Goal: Information Seeking & Learning: Learn about a topic

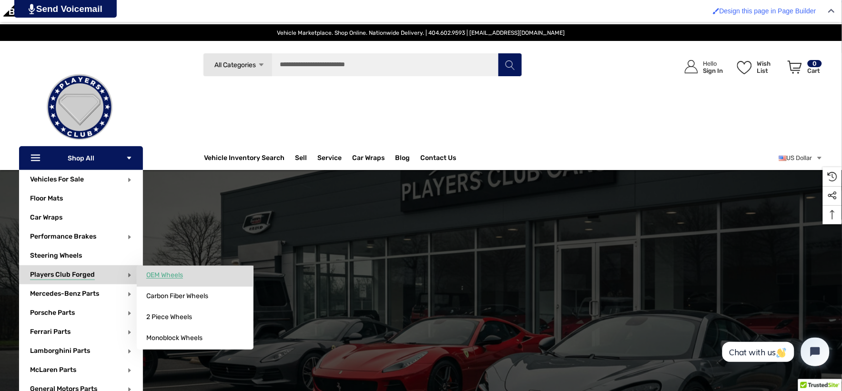
click at [150, 274] on span "OEM Wheels" at bounding box center [164, 275] width 37 height 9
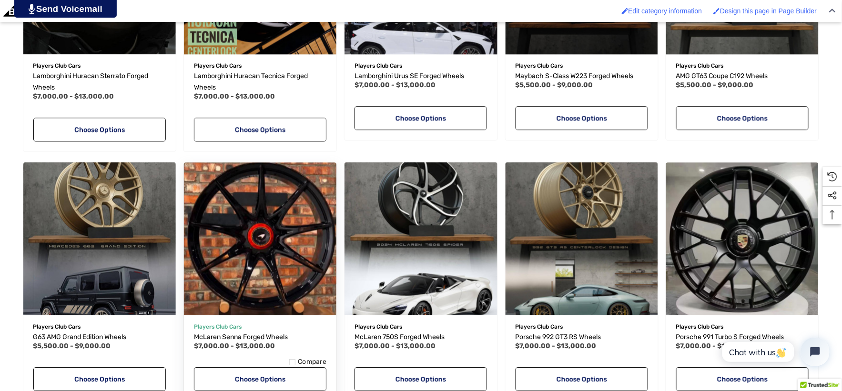
scroll to position [741, 0]
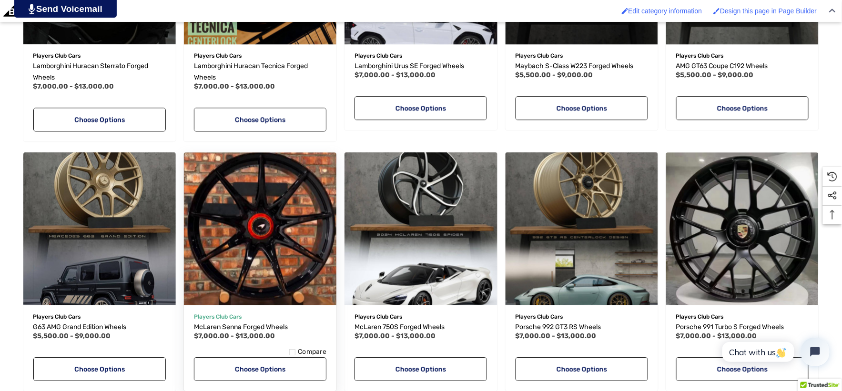
click at [230, 301] on span "Quick view" at bounding box center [229, 301] width 30 height 7
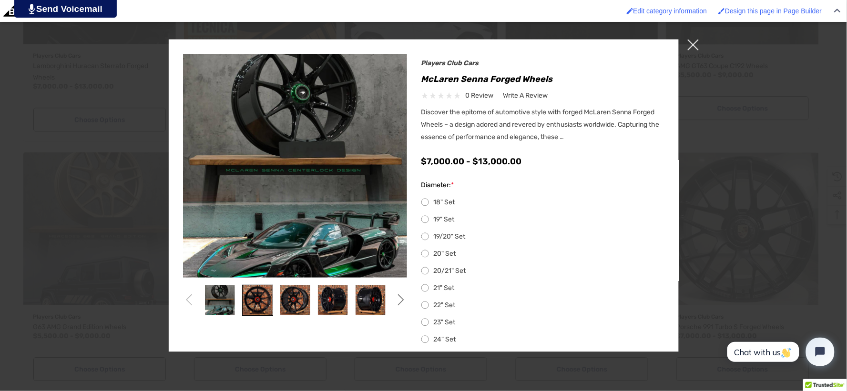
click at [255, 302] on img at bounding box center [258, 300] width 30 height 30
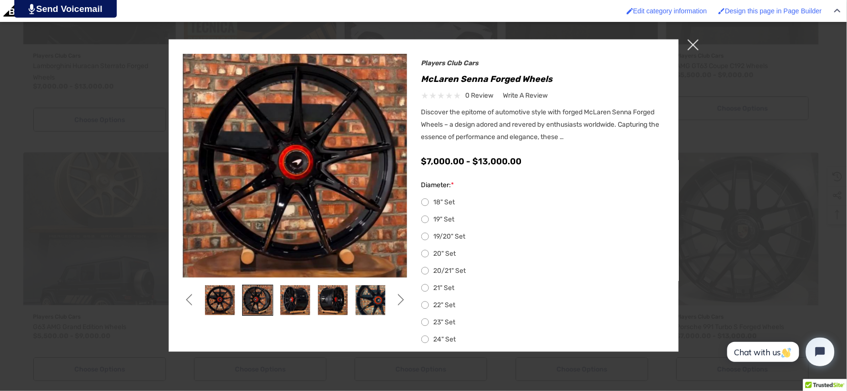
click at [264, 308] on img at bounding box center [258, 300] width 30 height 30
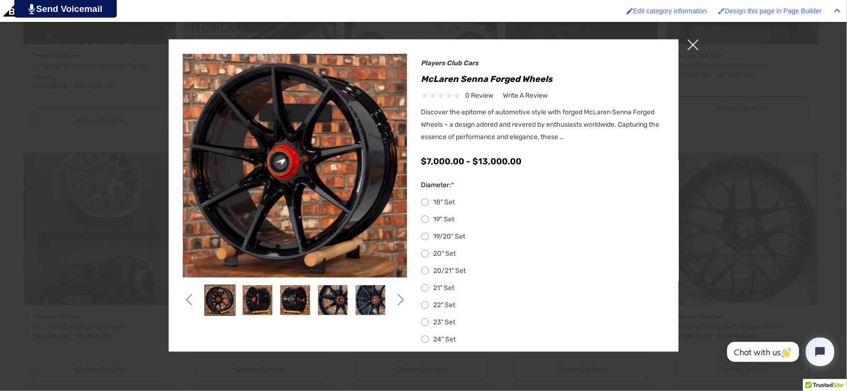
click at [230, 305] on img at bounding box center [220, 300] width 30 height 30
click at [191, 298] on icon "Go to slide 1 of 2" at bounding box center [189, 300] width 12 height 12
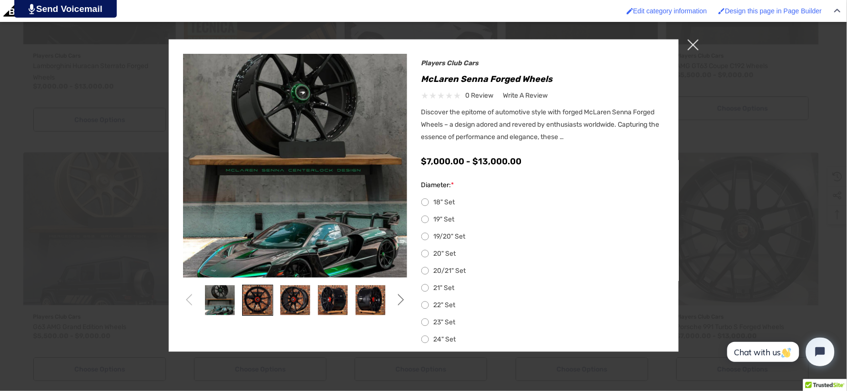
click at [251, 299] on img at bounding box center [258, 300] width 30 height 30
click at [252, 299] on img at bounding box center [258, 300] width 30 height 30
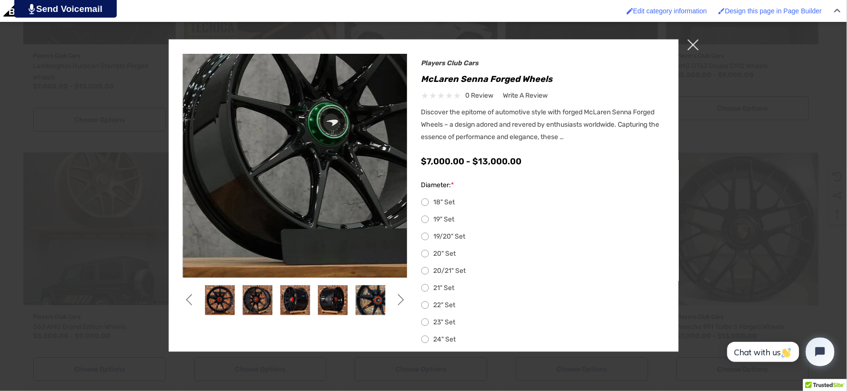
click at [278, 98] on img at bounding box center [316, 281] width 488 height 610
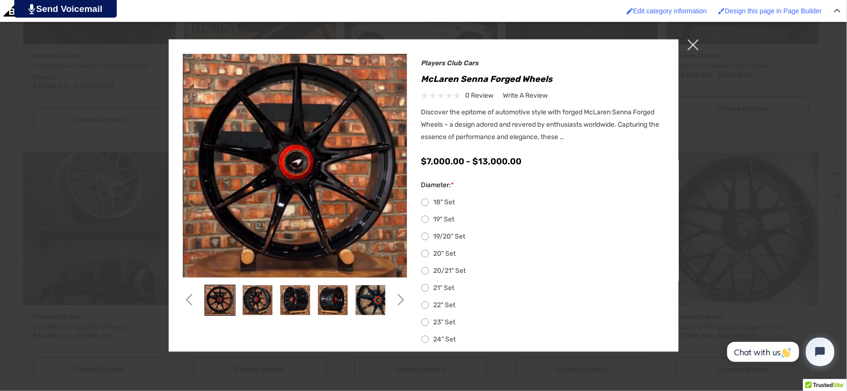
click at [225, 304] on img at bounding box center [220, 300] width 30 height 30
click at [270, 290] on img at bounding box center [258, 300] width 30 height 30
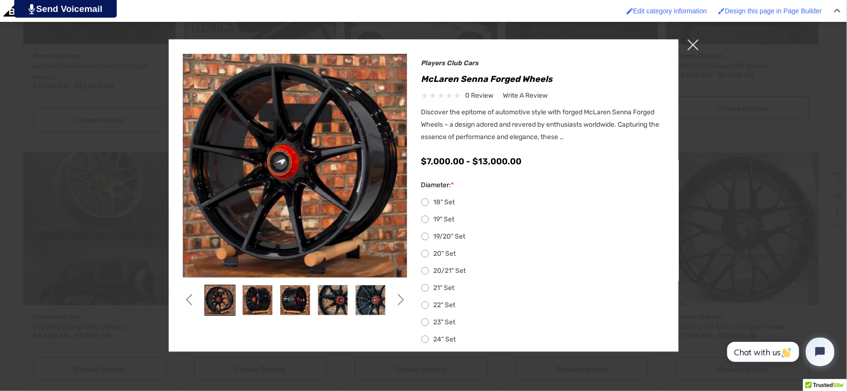
click at [222, 304] on img at bounding box center [220, 300] width 30 height 30
click at [188, 299] on icon "Go to slide 1 of 2" at bounding box center [189, 300] width 12 height 12
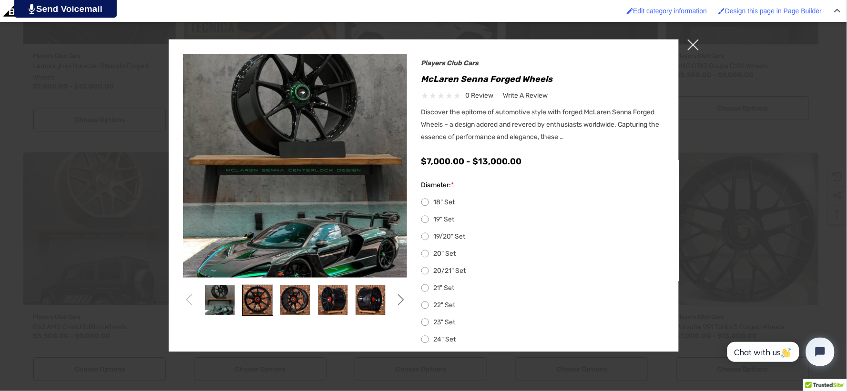
click at [253, 296] on img at bounding box center [258, 300] width 30 height 30
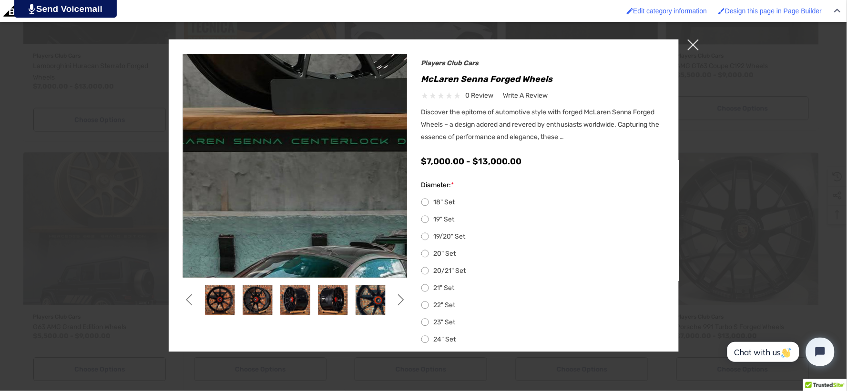
click at [287, 186] on img at bounding box center [306, 131] width 488 height 610
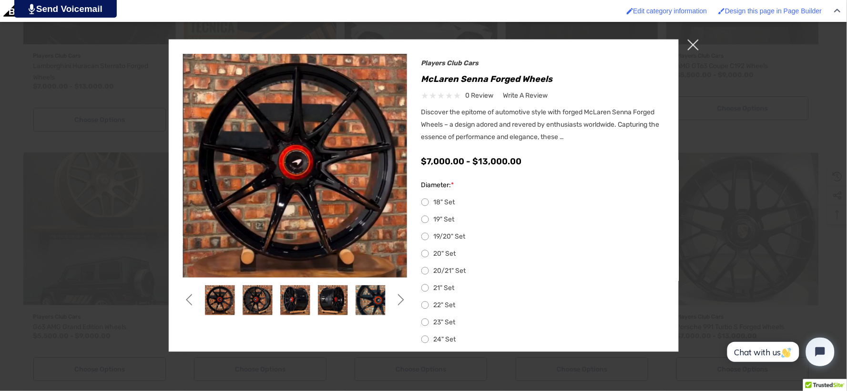
click at [687, 44] on div at bounding box center [423, 195] width 847 height 391
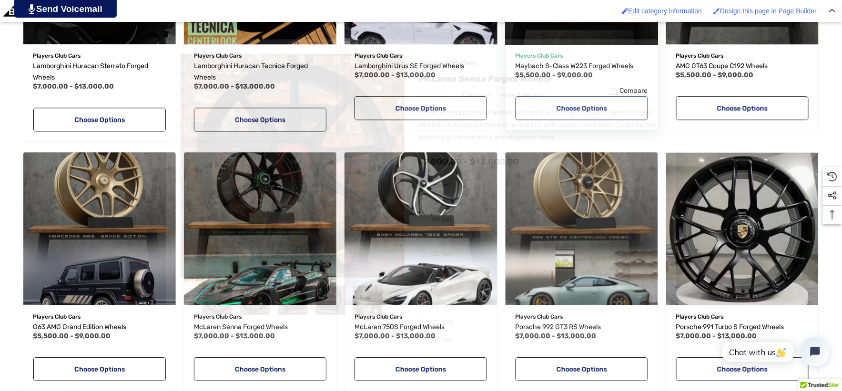
scroll to position [4, 0]
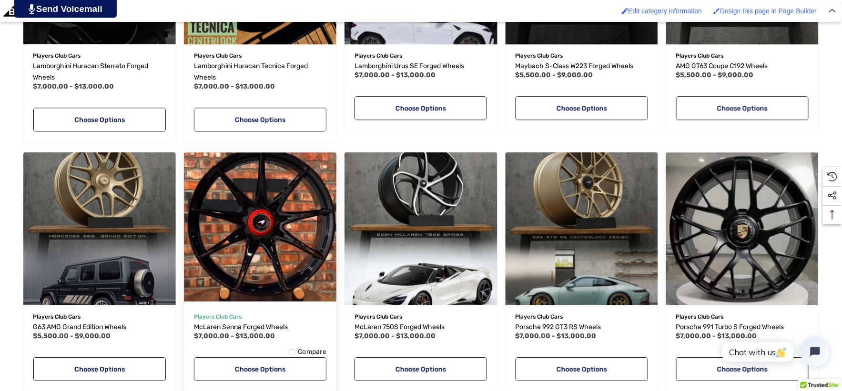
click at [211, 259] on img "McLaren Senna Forged Wheels,Price range from $7,000.00 to $13,000.00\a" at bounding box center [260, 225] width 168 height 168
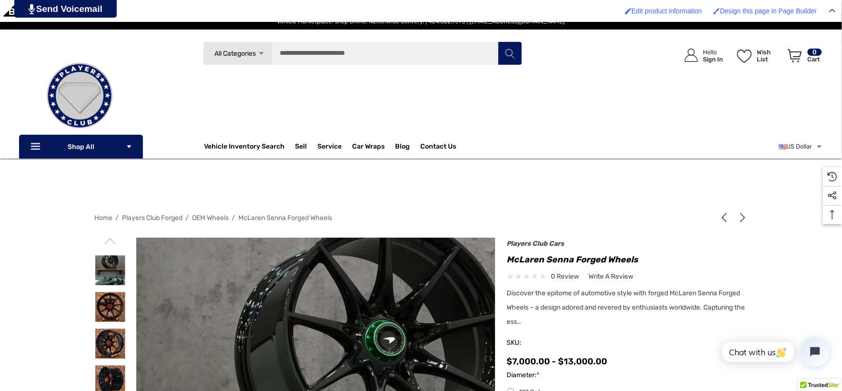
scroll to position [106, 0]
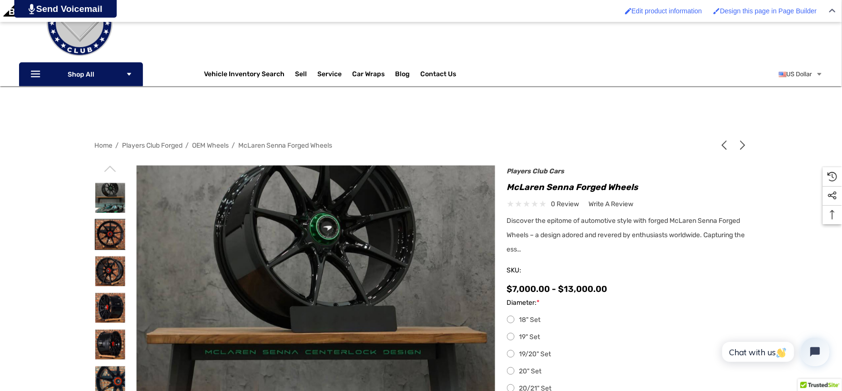
click at [101, 236] on img at bounding box center [110, 235] width 30 height 30
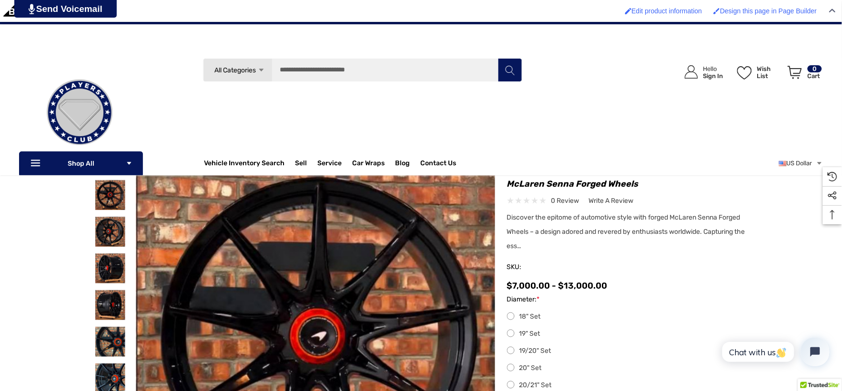
scroll to position [53, 0]
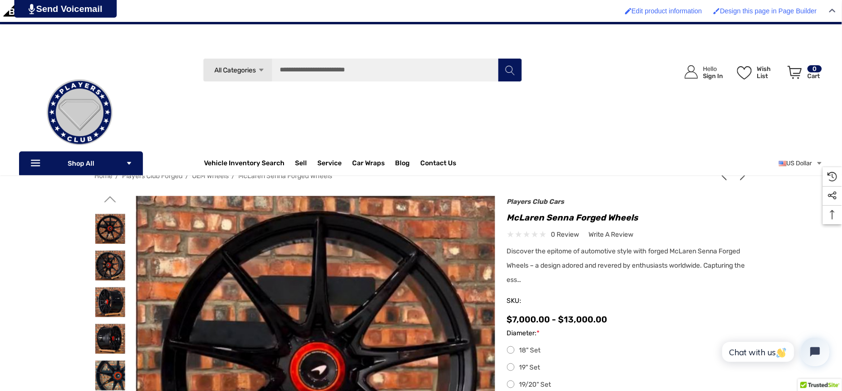
click at [111, 200] on icon "Go to slide 1 of 2" at bounding box center [110, 199] width 12 height 12
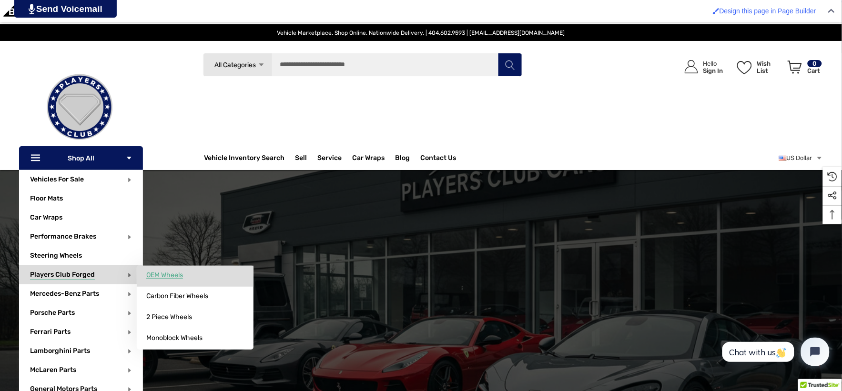
click at [152, 274] on span "OEM Wheels" at bounding box center [164, 275] width 37 height 9
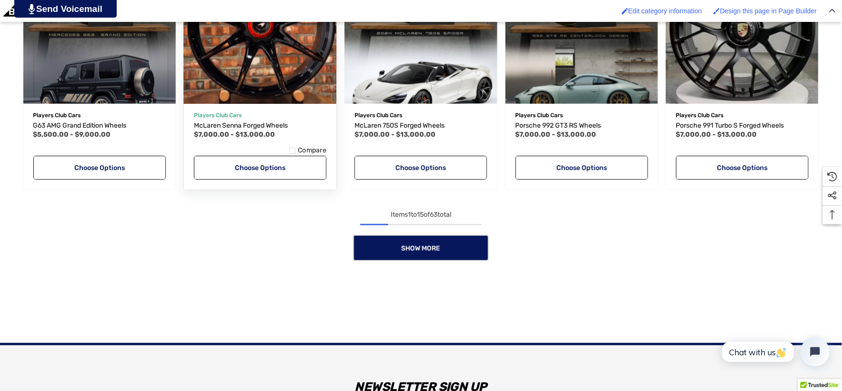
scroll to position [953, 0]
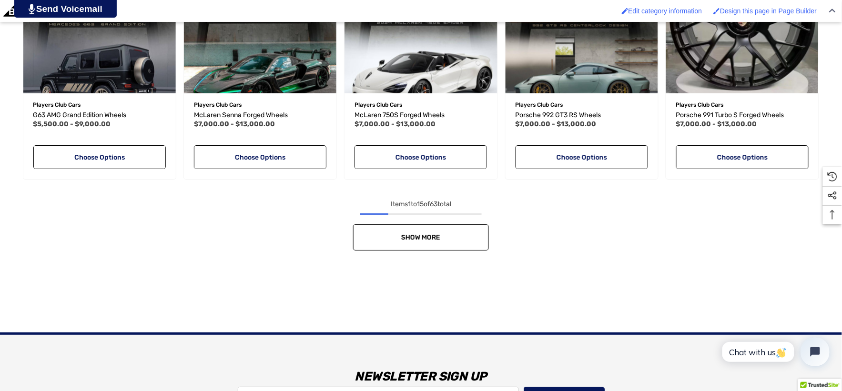
click at [416, 246] on link "Show More" at bounding box center [421, 237] width 136 height 26
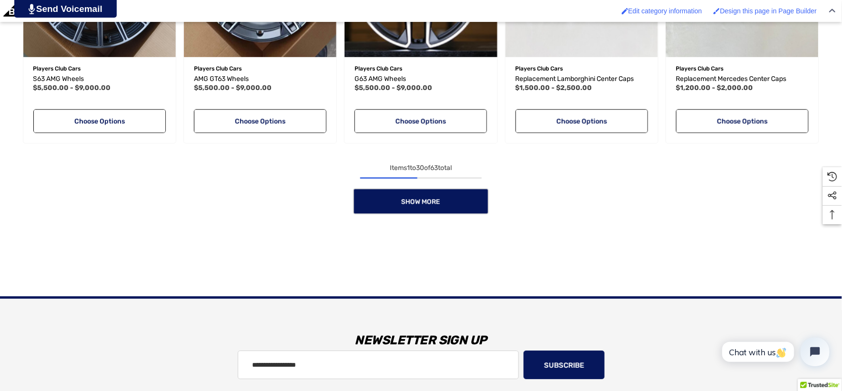
scroll to position [1800, 0]
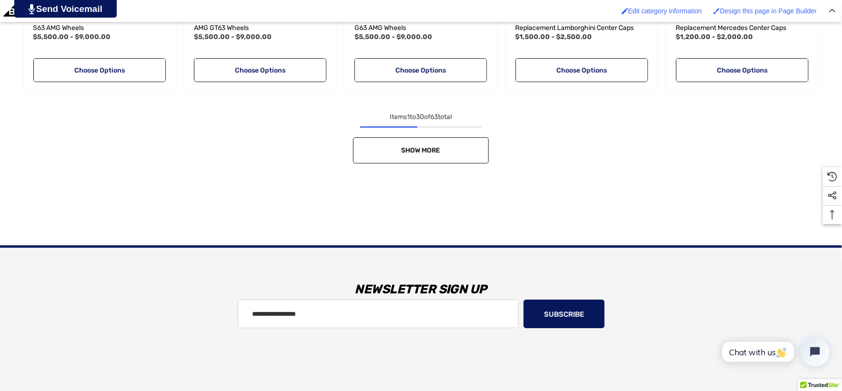
click at [439, 162] on link "Show More" at bounding box center [421, 150] width 136 height 26
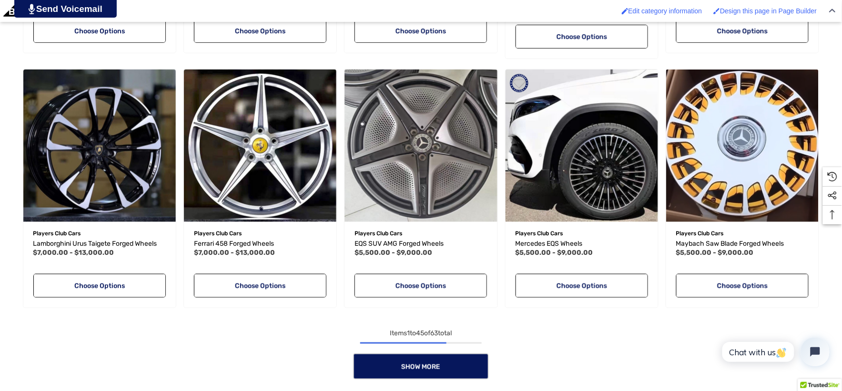
scroll to position [2383, 0]
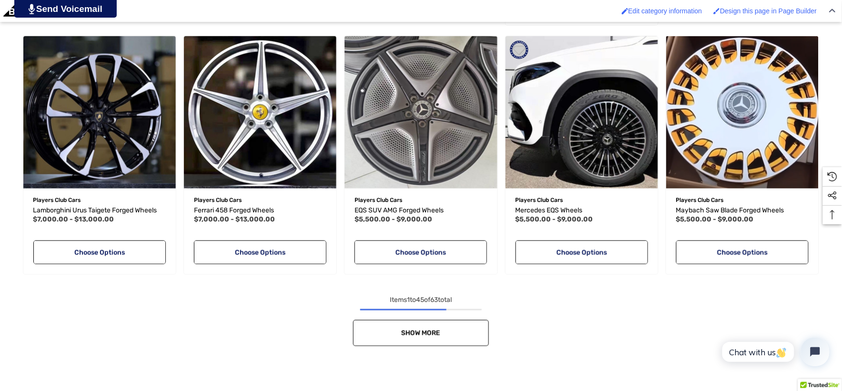
click at [463, 342] on link "Show More" at bounding box center [421, 333] width 136 height 26
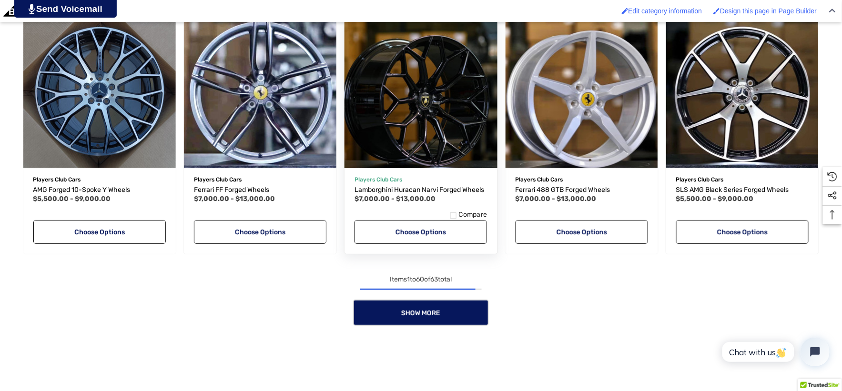
scroll to position [3176, 0]
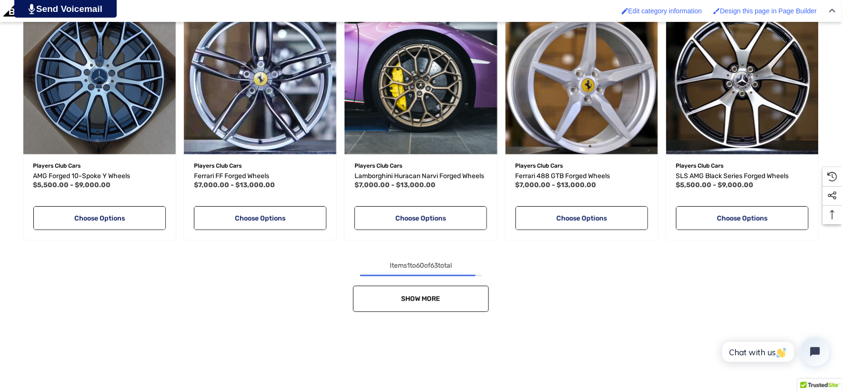
click at [465, 296] on link "Show More" at bounding box center [421, 299] width 136 height 26
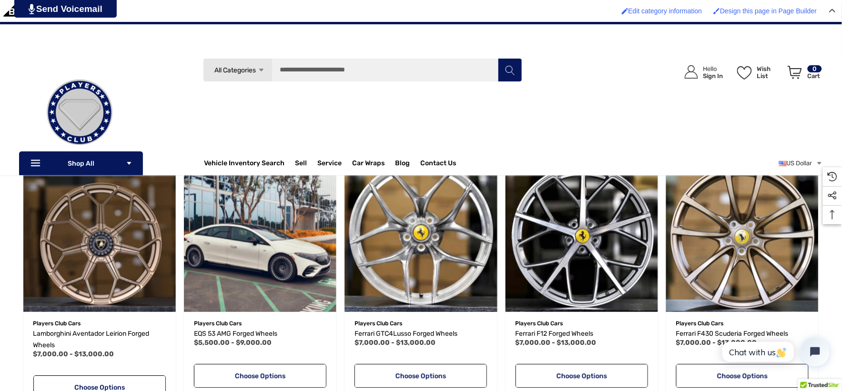
scroll to position [1535, 0]
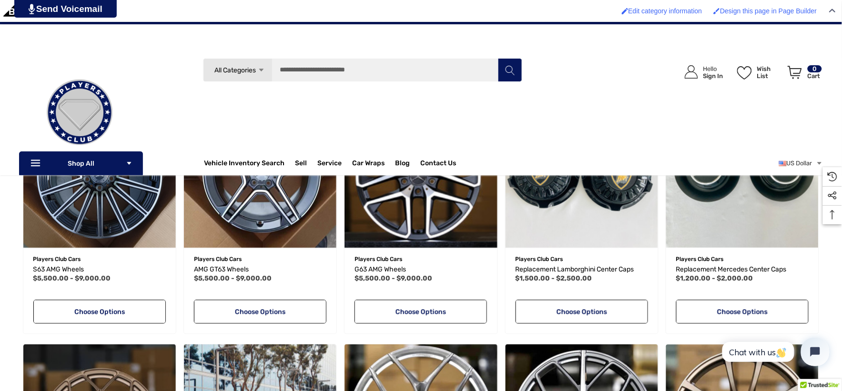
click at [62, 157] on img at bounding box center [79, 112] width 95 height 95
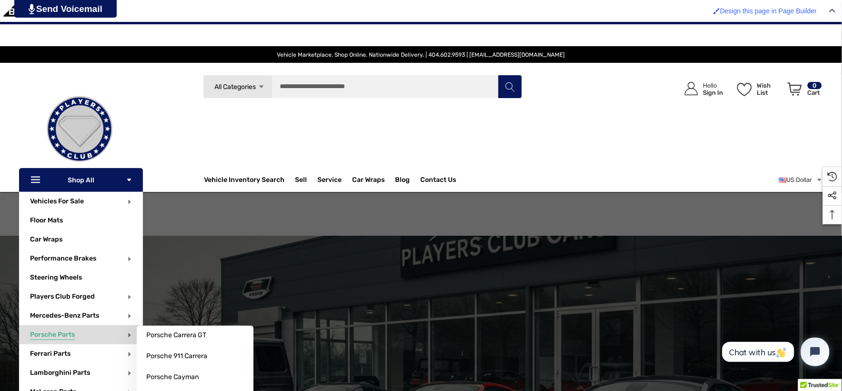
drag, startPoint x: 66, startPoint y: 371, endPoint x: 93, endPoint y: 332, distance: 47.9
click at [93, 332] on p "Porsche Parts" at bounding box center [86, 334] width 113 height 19
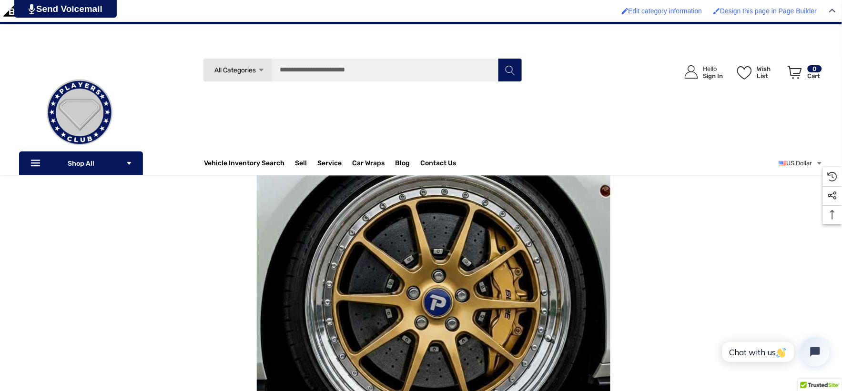
scroll to position [2065, 0]
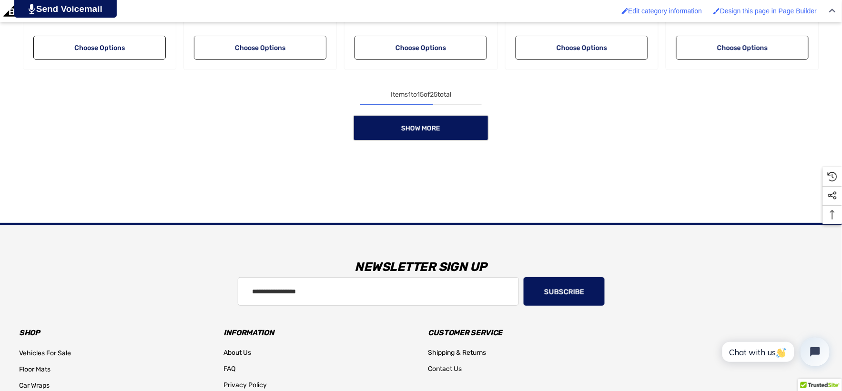
scroll to position [1059, 0]
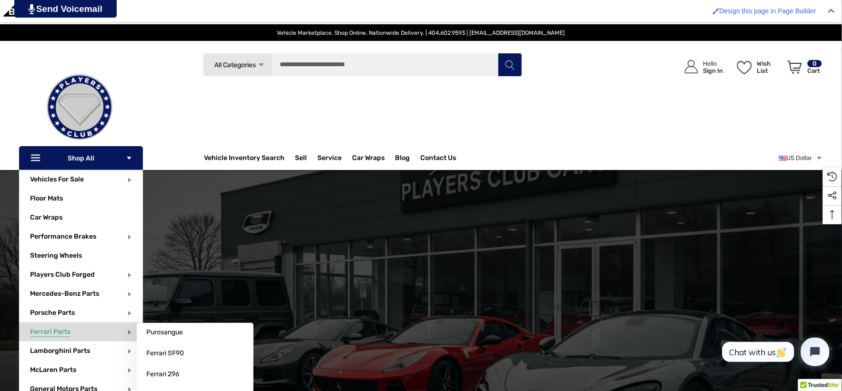
click at [65, 329] on span "Ferrari Parts" at bounding box center [50, 333] width 41 height 10
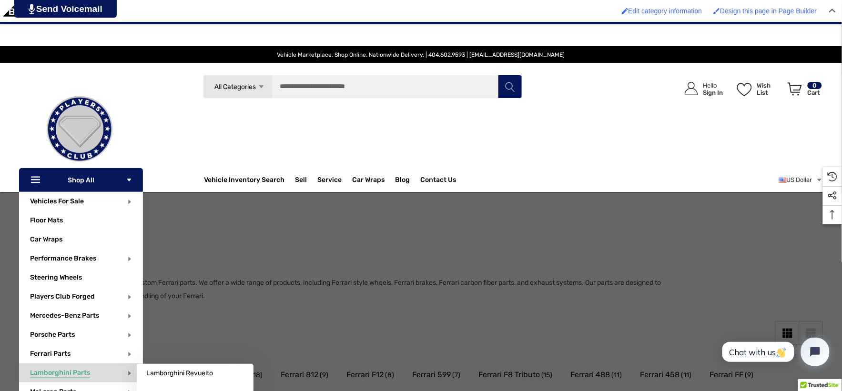
click at [72, 375] on span "Lamborghini Parts" at bounding box center [60, 374] width 60 height 10
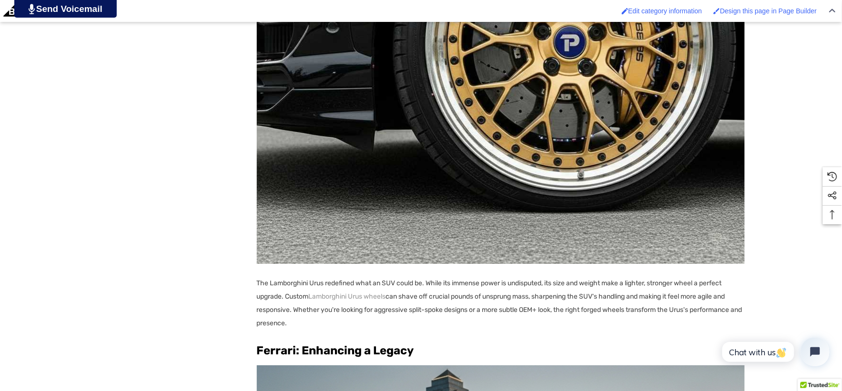
scroll to position [1906, 0]
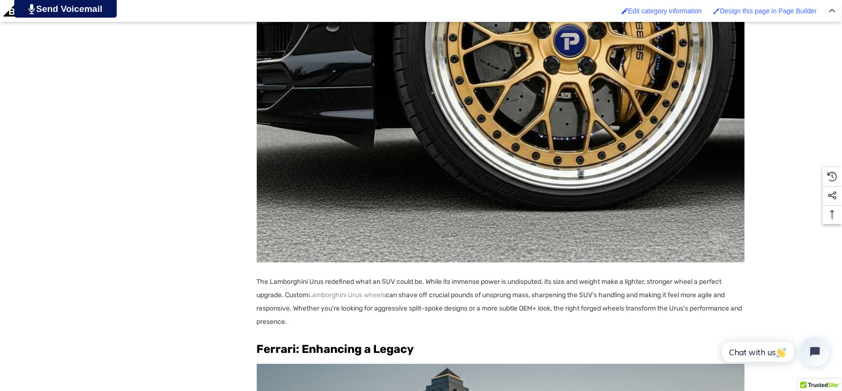
click at [485, 193] on img at bounding box center [501, 19] width 488 height 488
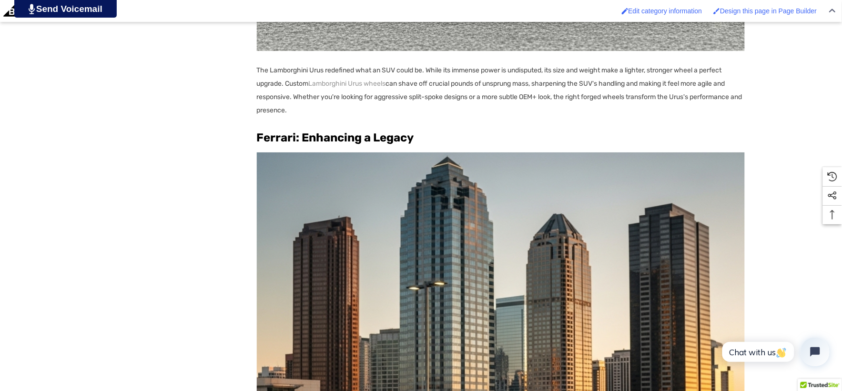
click at [467, 256] on img at bounding box center [501, 396] width 488 height 488
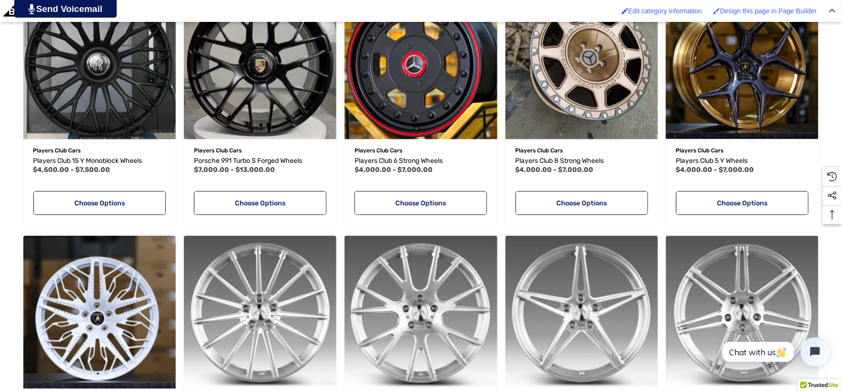
scroll to position [635, 0]
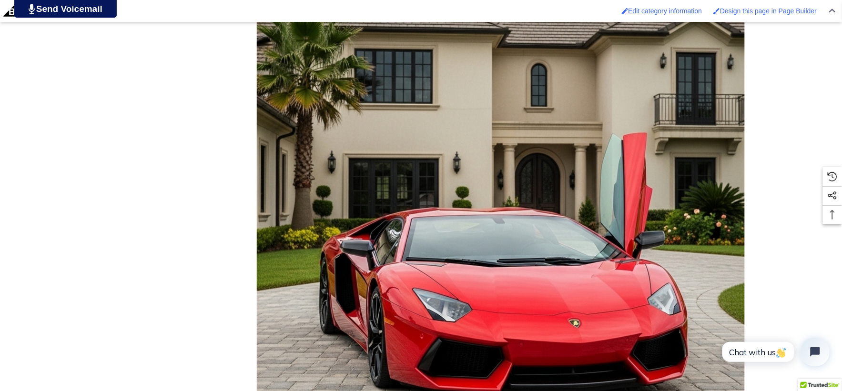
scroll to position [3547, 0]
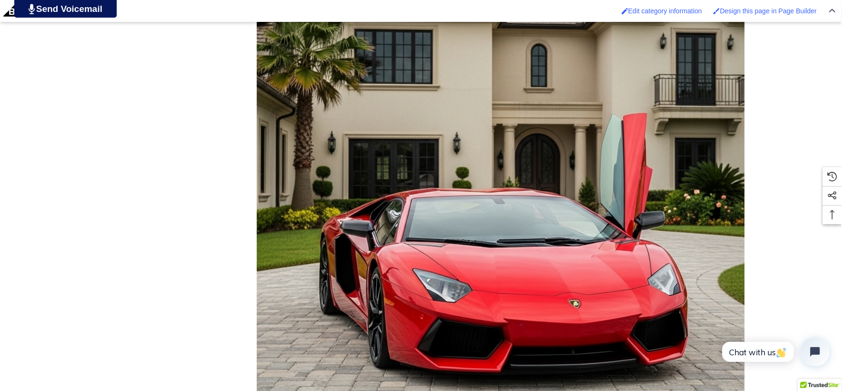
click at [465, 244] on img at bounding box center [501, 181] width 488 height 488
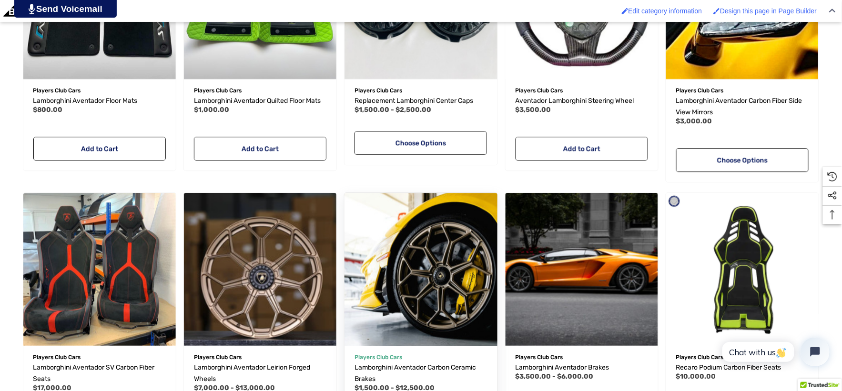
scroll to position [741, 0]
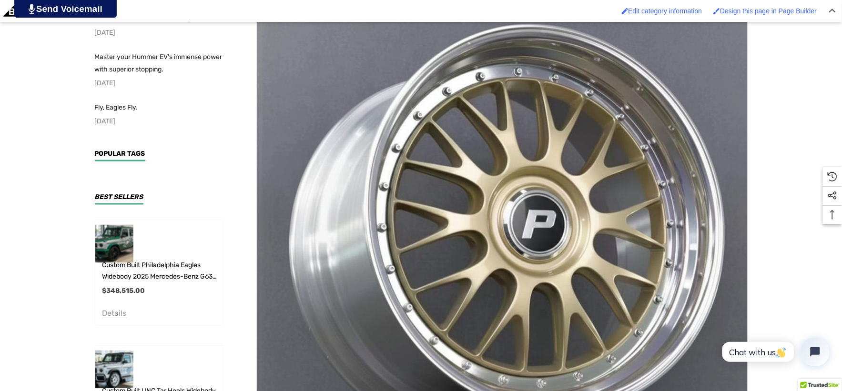
scroll to position [317, 0]
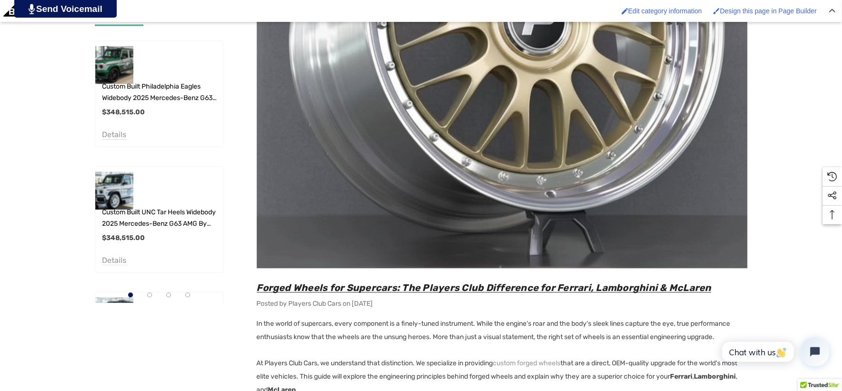
scroll to position [529, 0]
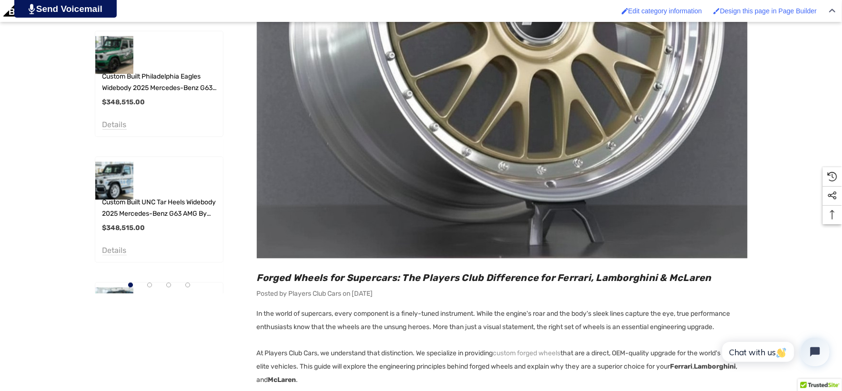
click at [722, 275] on h2 "Forged Wheels for Supercars: The Players Club Difference for Ferrari, Lamborghi…" at bounding box center [502, 278] width 491 height 12
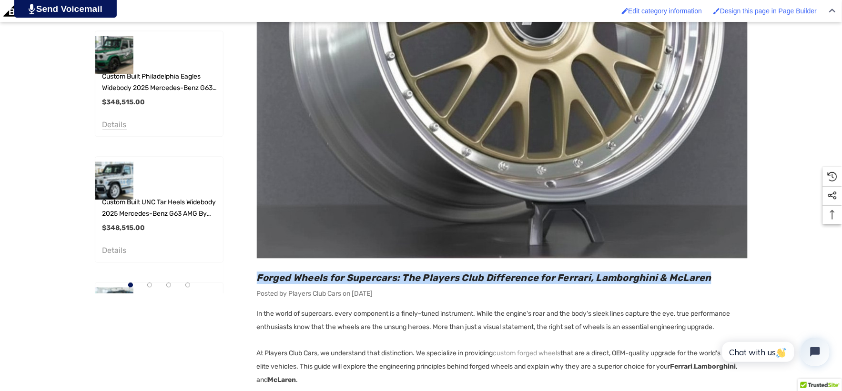
copy span "Forged Wheels for Supercars: The Players Club Difference for Ferrari, Lamborghi…"
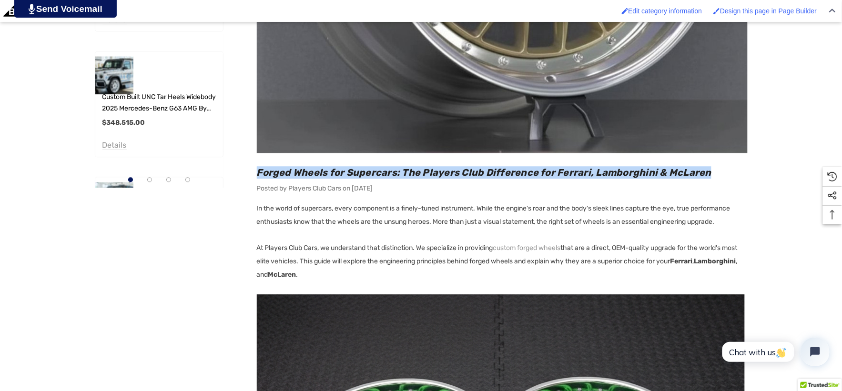
scroll to position [688, 0]
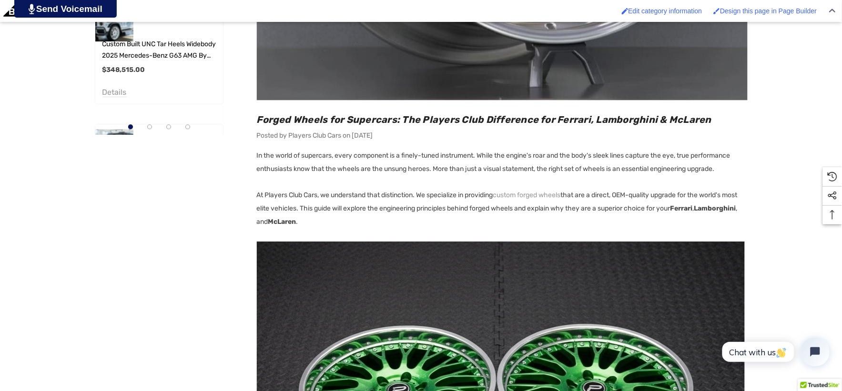
click at [422, 193] on p "At Players Club Cars, we understand that distinction. We specialize in providin…" at bounding box center [502, 209] width 491 height 40
click at [406, 216] on p "At Players Club Cars, we understand that distinction. We specialize in providin…" at bounding box center [502, 209] width 491 height 40
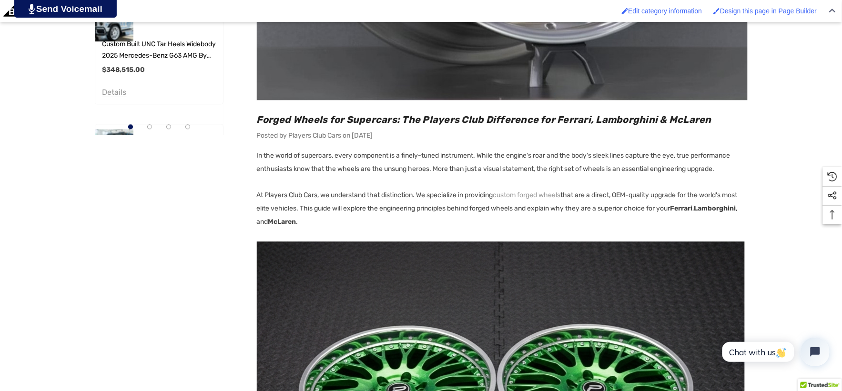
click at [345, 222] on p "At Players Club Cars, we understand that distinction. We specialize in providin…" at bounding box center [502, 209] width 491 height 40
click at [420, 193] on p "At Players Club Cars, we understand that distinction. We specialize in providin…" at bounding box center [502, 209] width 491 height 40
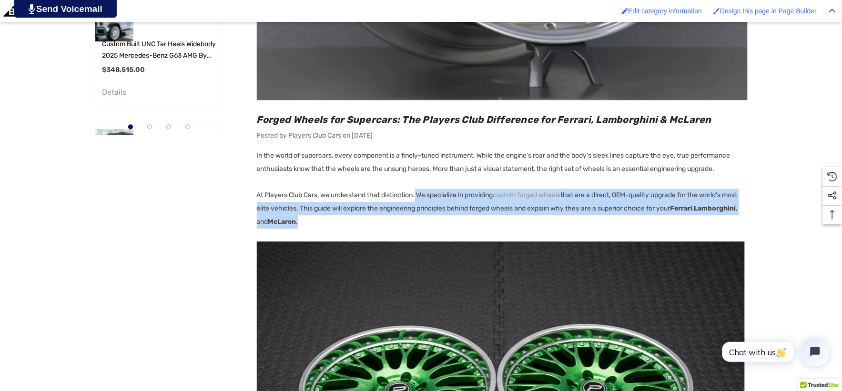
click at [345, 222] on p "At Players Club Cars, we understand that distinction. We specialize in providin…" at bounding box center [502, 209] width 491 height 40
copy p "We specialize in providing custom forged wheels that are a direct, OEM-quality …"
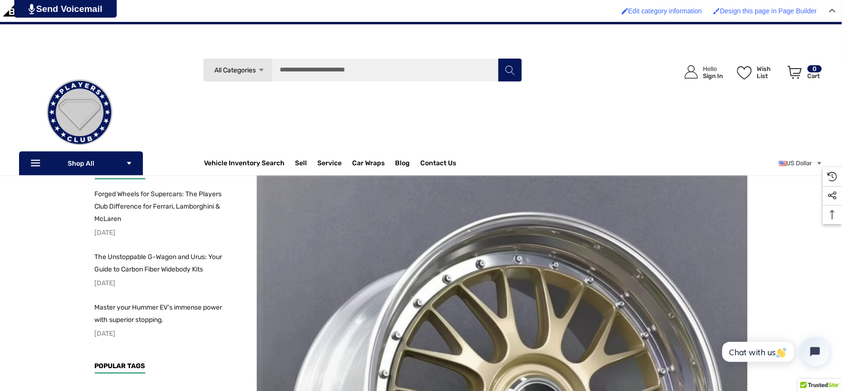
scroll to position [0, 0]
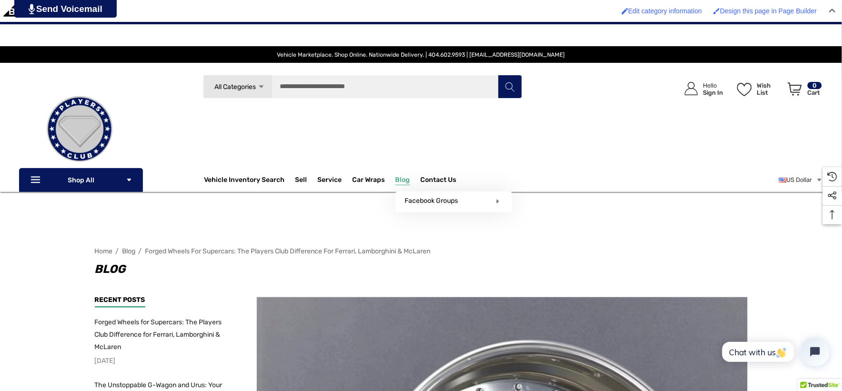
click at [402, 179] on span "Blog" at bounding box center [402, 181] width 15 height 10
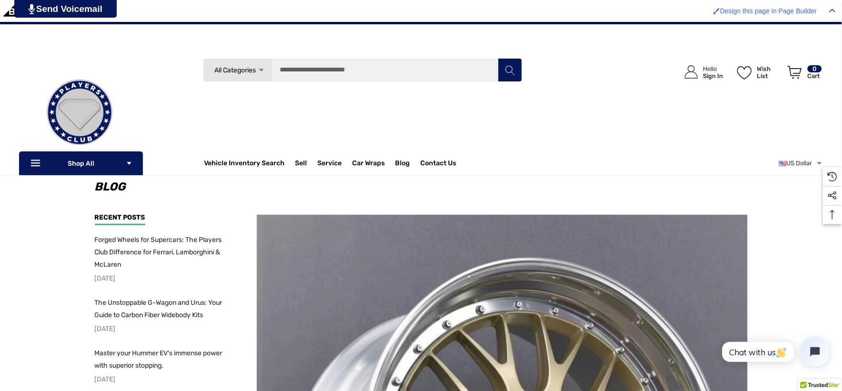
scroll to position [53, 0]
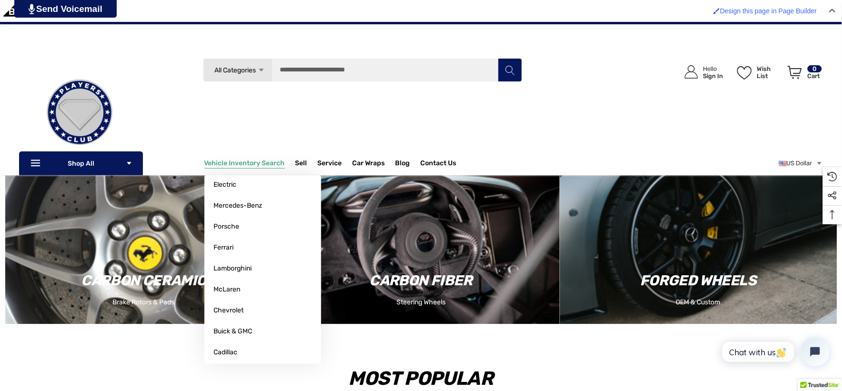
scroll to position [1217, 0]
